Goal: Information Seeking & Learning: Check status

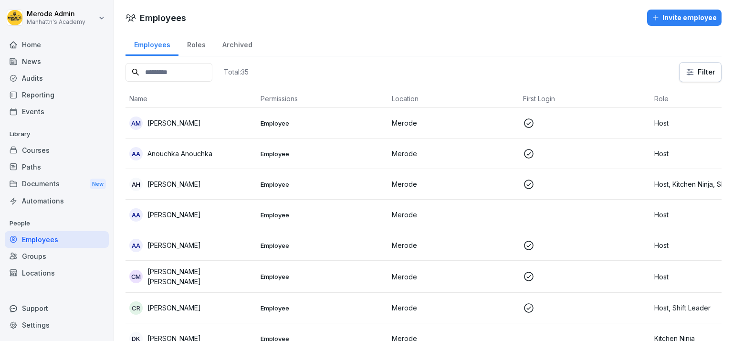
click at [50, 93] on div "Reporting" at bounding box center [57, 94] width 104 height 17
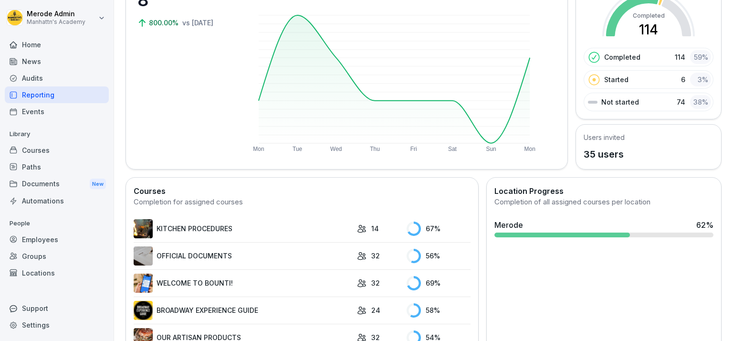
scroll to position [110, 0]
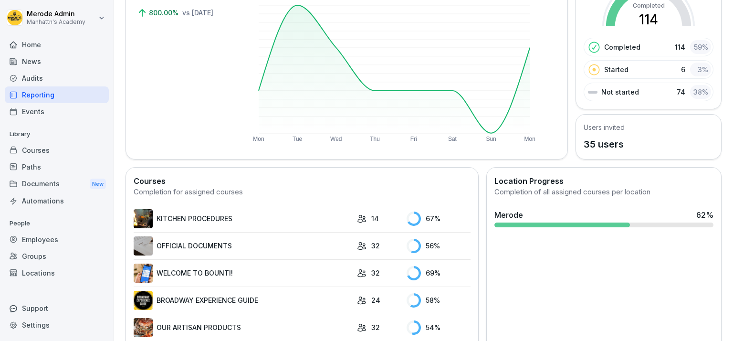
click at [518, 220] on div "Merode 62 %" at bounding box center [603, 218] width 227 height 26
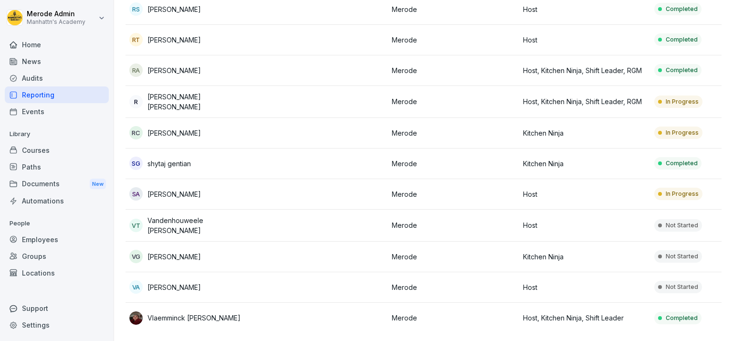
scroll to position [857, 0]
click at [197, 126] on div "[PERSON_NAME] [PERSON_NAME]" at bounding box center [191, 132] width 124 height 13
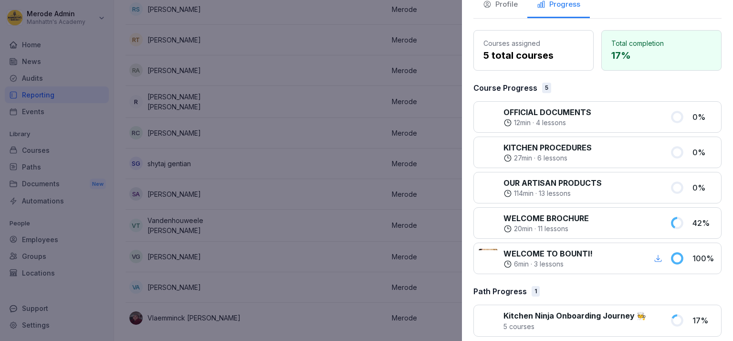
scroll to position [68, 0]
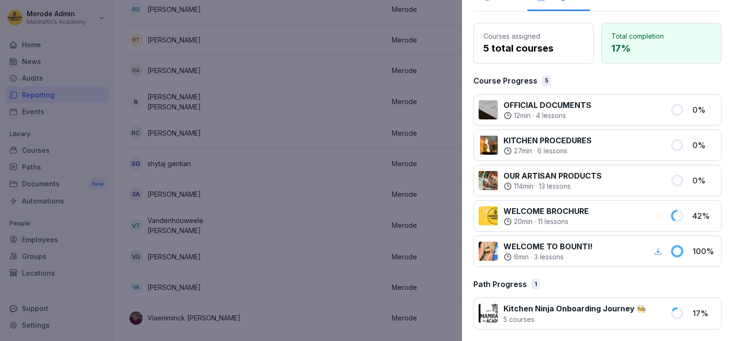
click at [374, 54] on div at bounding box center [366, 170] width 733 height 341
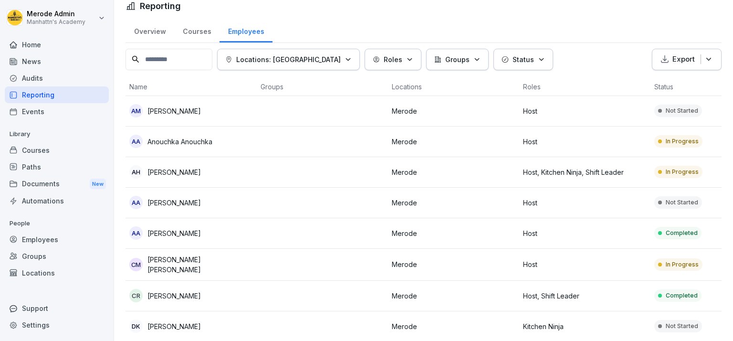
scroll to position [0, 0]
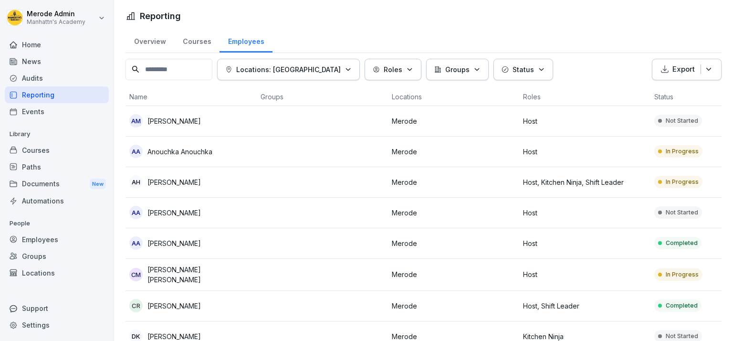
click at [188, 64] on input at bounding box center [168, 69] width 87 height 21
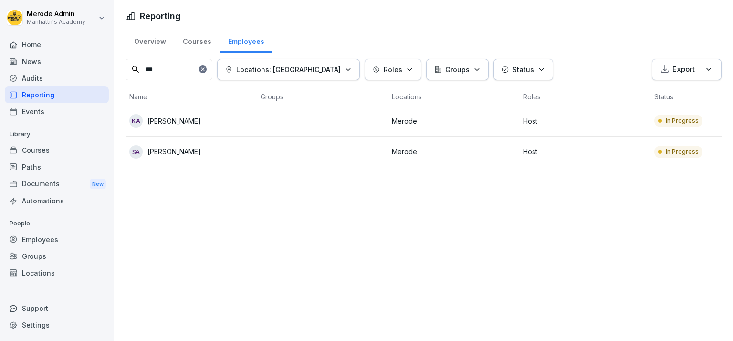
click at [339, 155] on td at bounding box center [322, 151] width 131 height 31
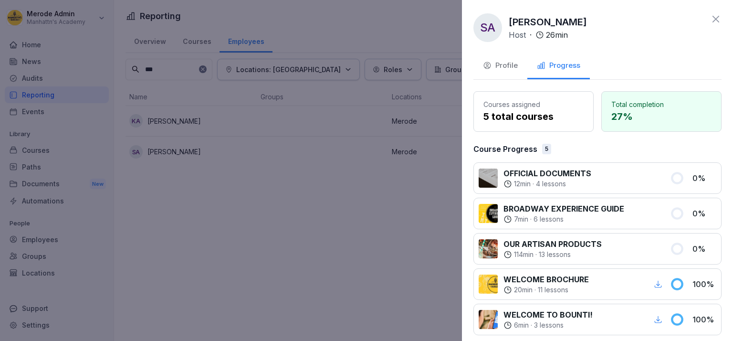
click at [712, 24] on icon at bounding box center [715, 18] width 11 height 11
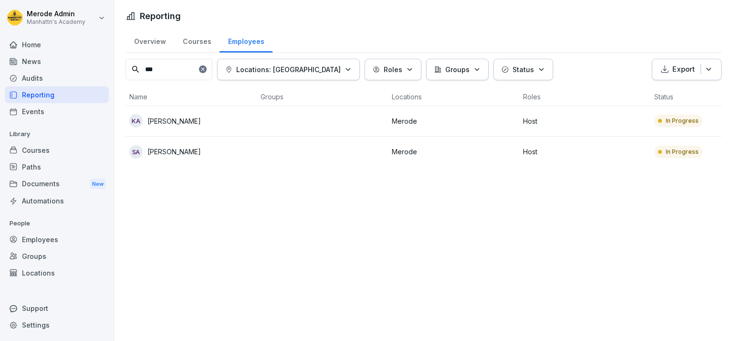
click at [184, 69] on input "***" at bounding box center [168, 69] width 87 height 21
type input "*"
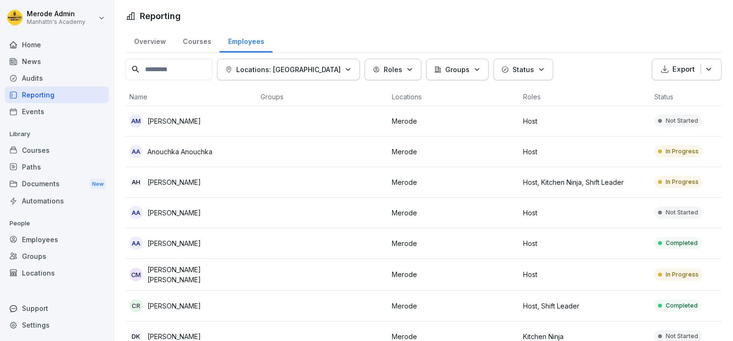
click at [43, 95] on div "Reporting" at bounding box center [57, 94] width 104 height 17
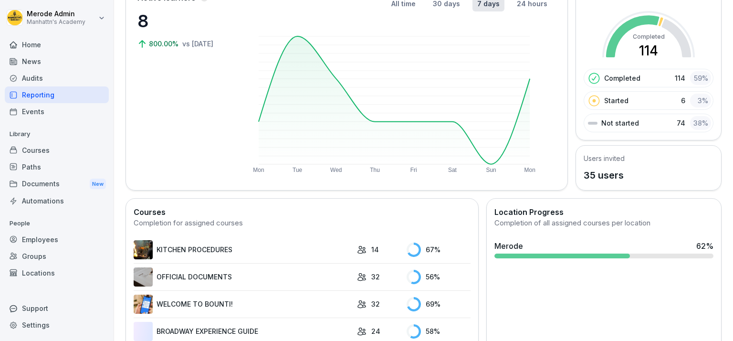
scroll to position [159, 0]
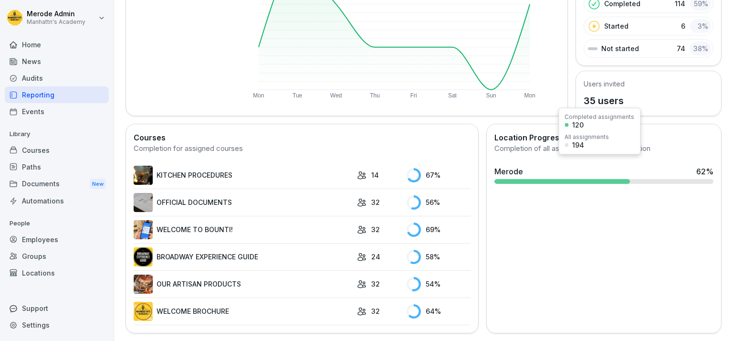
click at [683, 166] on div "Merode 62 %" at bounding box center [603, 171] width 219 height 11
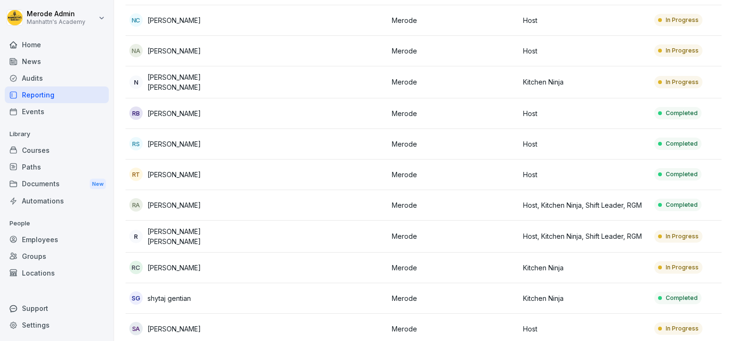
scroll to position [857, 0]
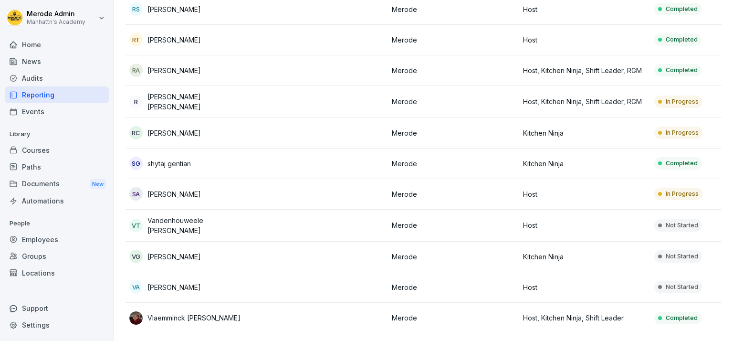
click at [210, 280] on div "va [PERSON_NAME]" at bounding box center [191, 286] width 124 height 13
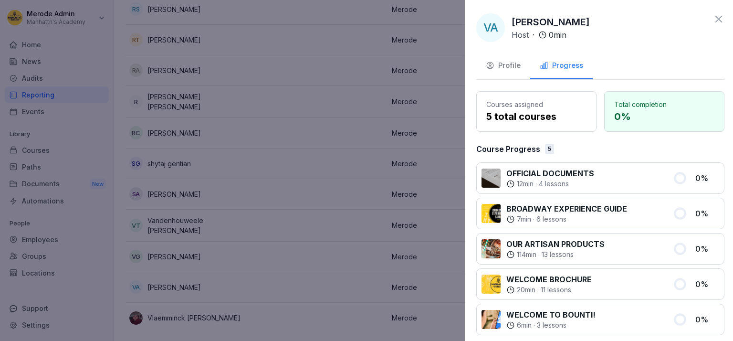
click at [44, 172] on div at bounding box center [366, 170] width 733 height 341
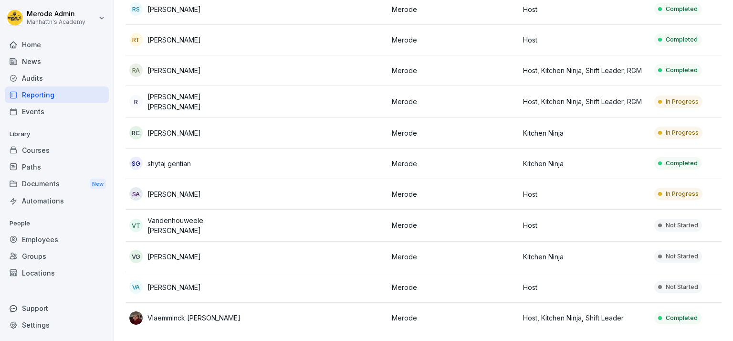
click at [39, 243] on div "Employees" at bounding box center [57, 239] width 104 height 17
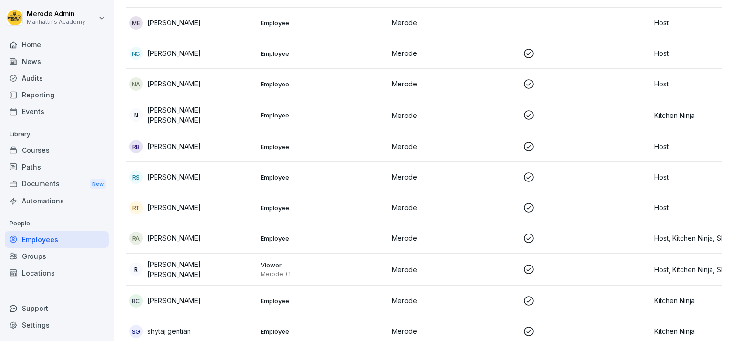
scroll to position [859, 0]
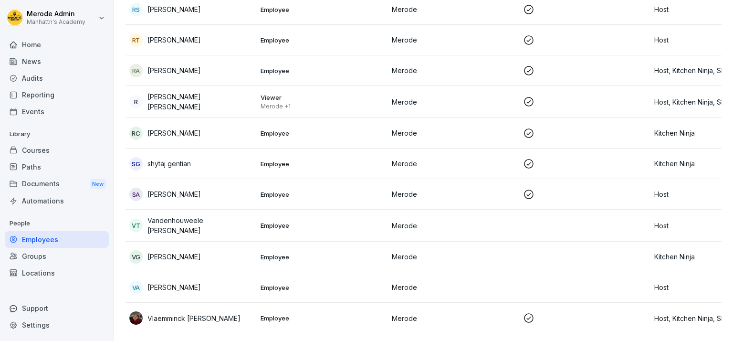
click at [621, 276] on td at bounding box center [584, 287] width 131 height 31
